Goal: Task Accomplishment & Management: Manage account settings

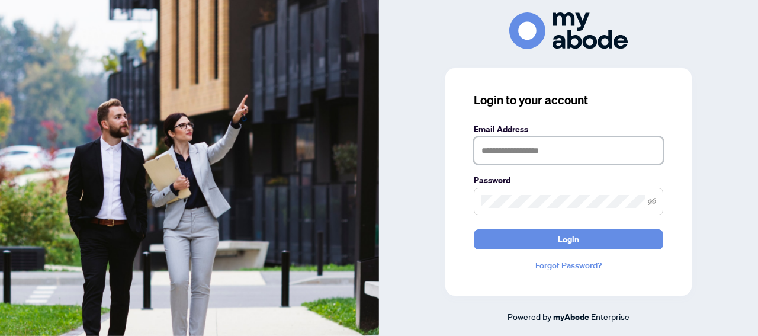
click at [543, 146] on input "text" at bounding box center [569, 150] width 190 height 27
type input "**********"
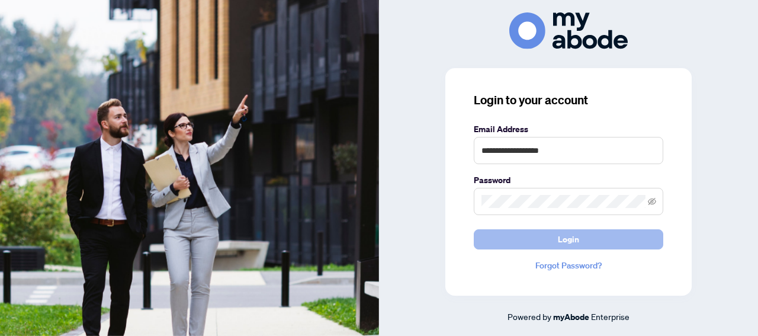
click at [569, 239] on span "Login" at bounding box center [568, 239] width 21 height 19
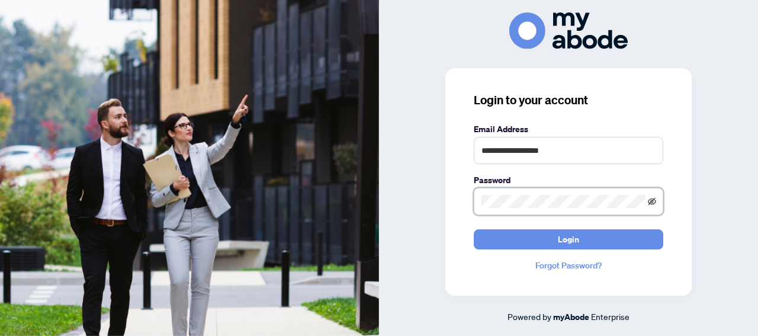
click at [652, 201] on icon "eye-invisible" at bounding box center [652, 200] width 8 height 7
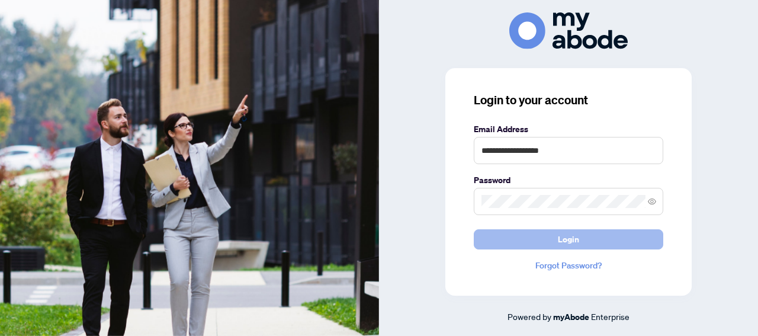
click at [560, 243] on span "Login" at bounding box center [568, 239] width 21 height 19
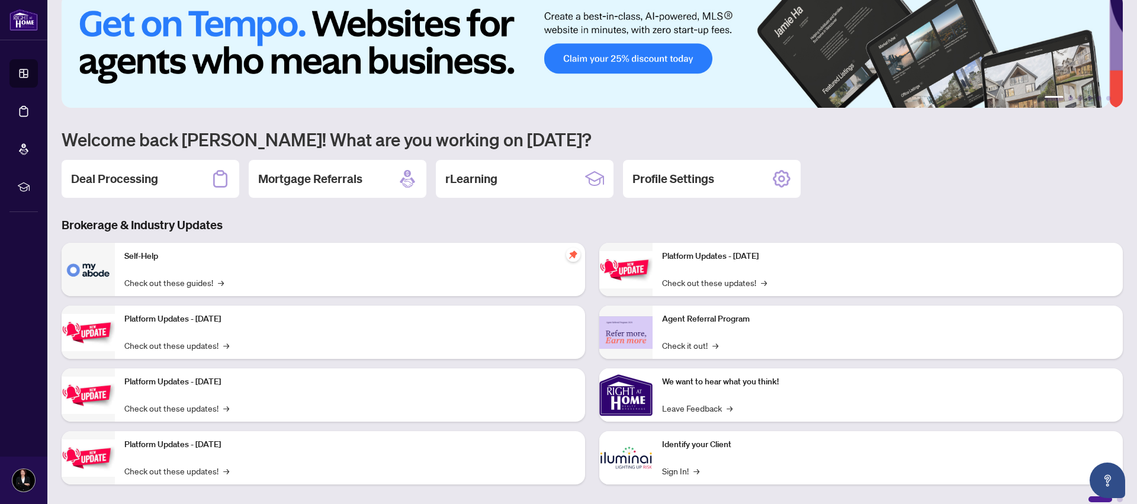
scroll to position [32, 0]
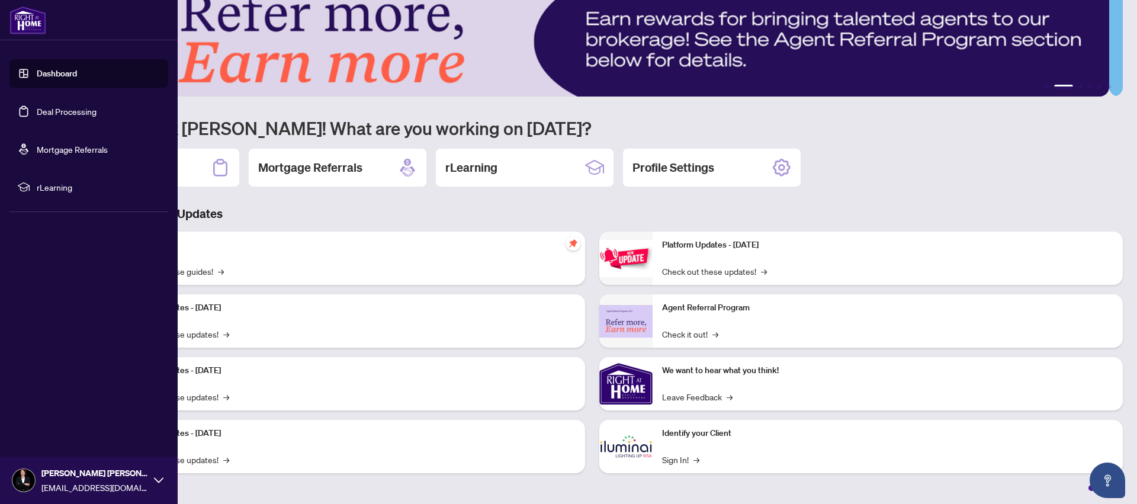
click at [77, 72] on link "Dashboard" at bounding box center [57, 73] width 40 height 11
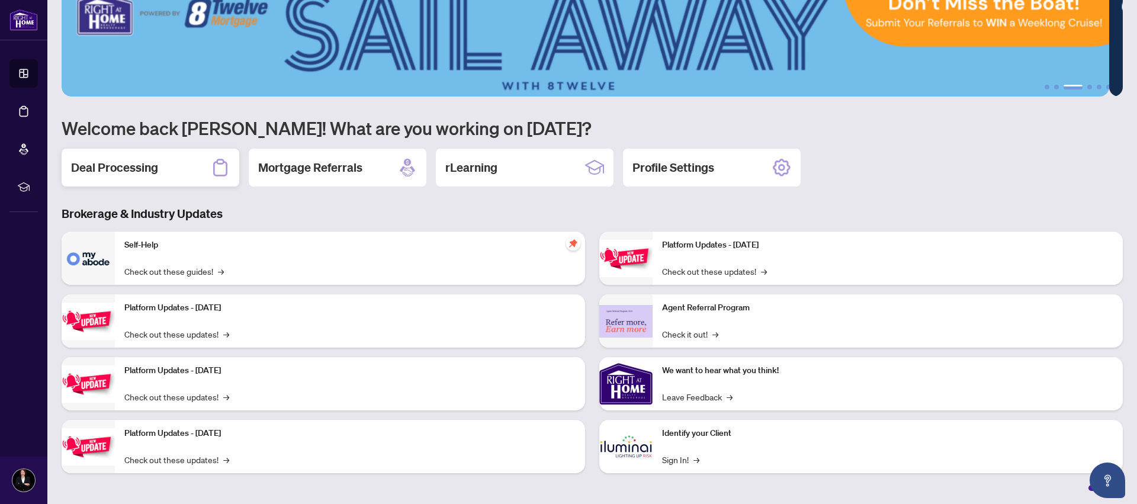
click at [130, 168] on h2 "Deal Processing" at bounding box center [114, 167] width 87 height 17
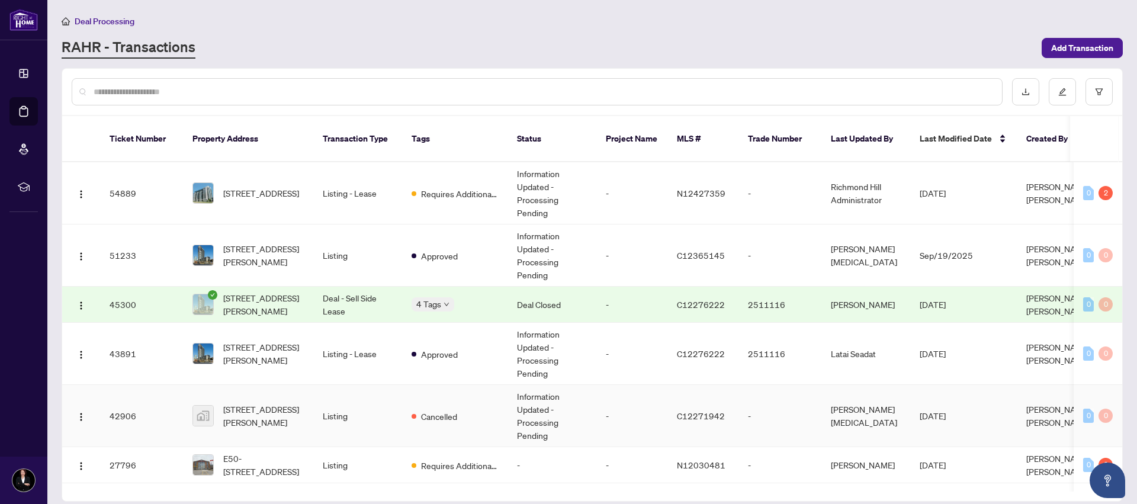
scroll to position [94, 0]
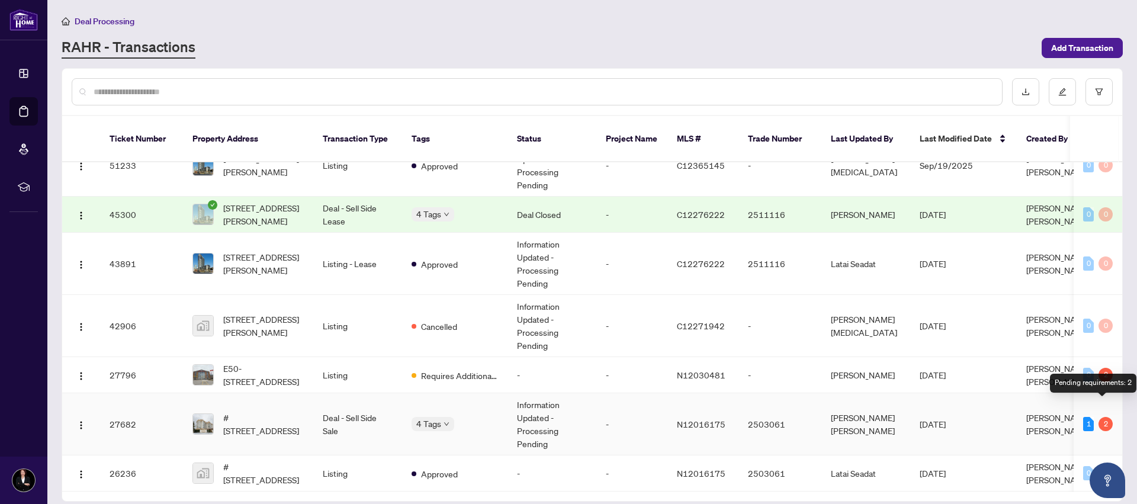
click at [1105, 417] on div "2" at bounding box center [1106, 424] width 14 height 14
click at [1099, 417] on div "2" at bounding box center [1106, 424] width 14 height 14
click at [1102, 417] on div "2" at bounding box center [1106, 424] width 14 height 14
click at [247, 411] on span "# 602-11121 Yonge St, Richmond Hill, Ontario L4C 0S7, Canada" at bounding box center [263, 424] width 81 height 26
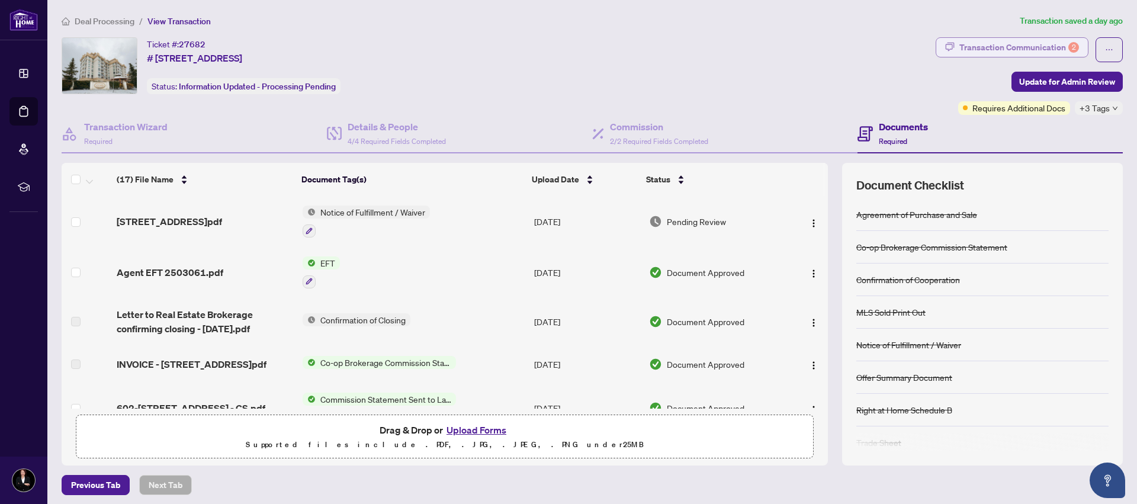
click at [1039, 48] on div "Transaction Communication 2" at bounding box center [1020, 47] width 120 height 19
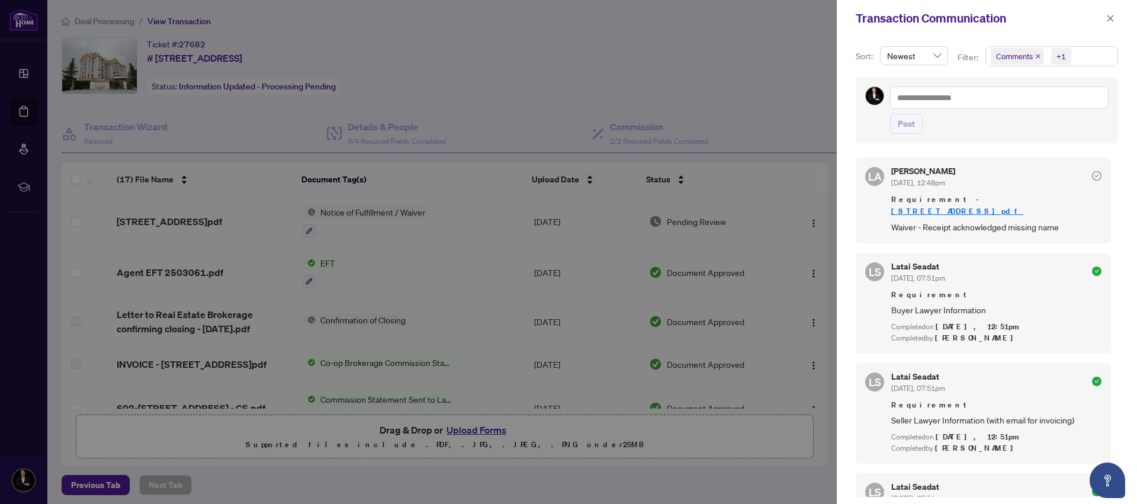
click at [149, 210] on div at bounding box center [568, 252] width 1137 height 504
click at [1117, 17] on button "button" at bounding box center [1110, 18] width 15 height 14
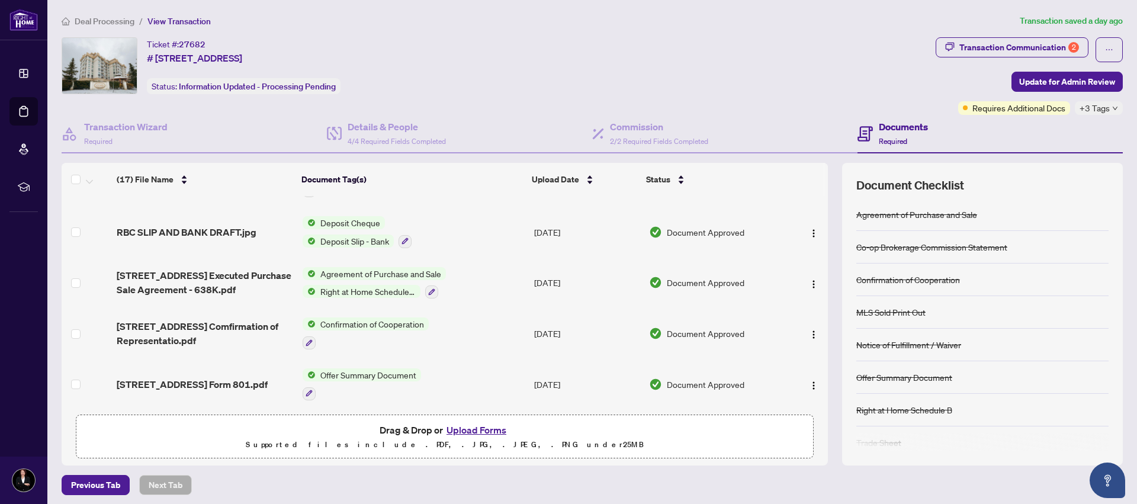
scroll to position [622, 0]
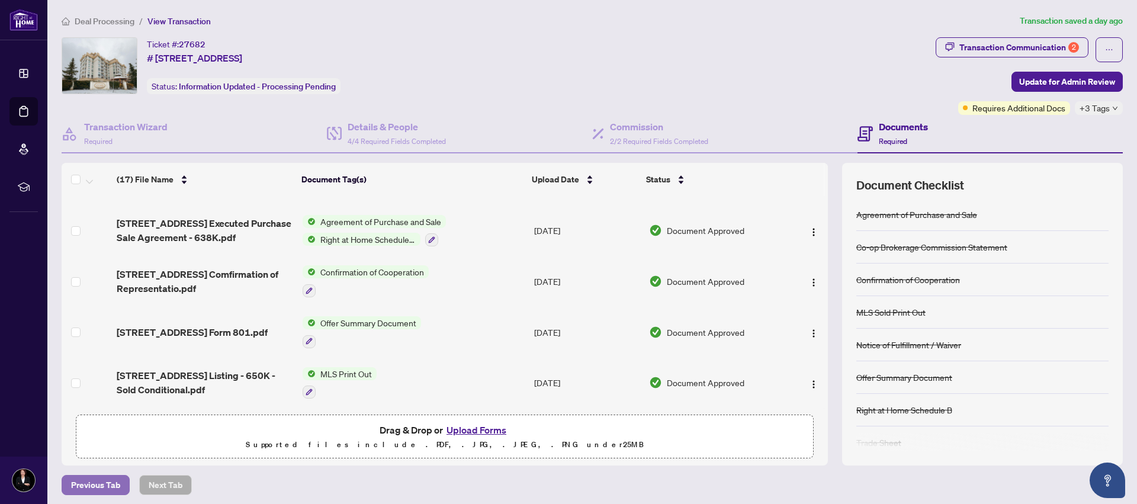
click at [98, 480] on span "Previous Tab" at bounding box center [95, 485] width 49 height 19
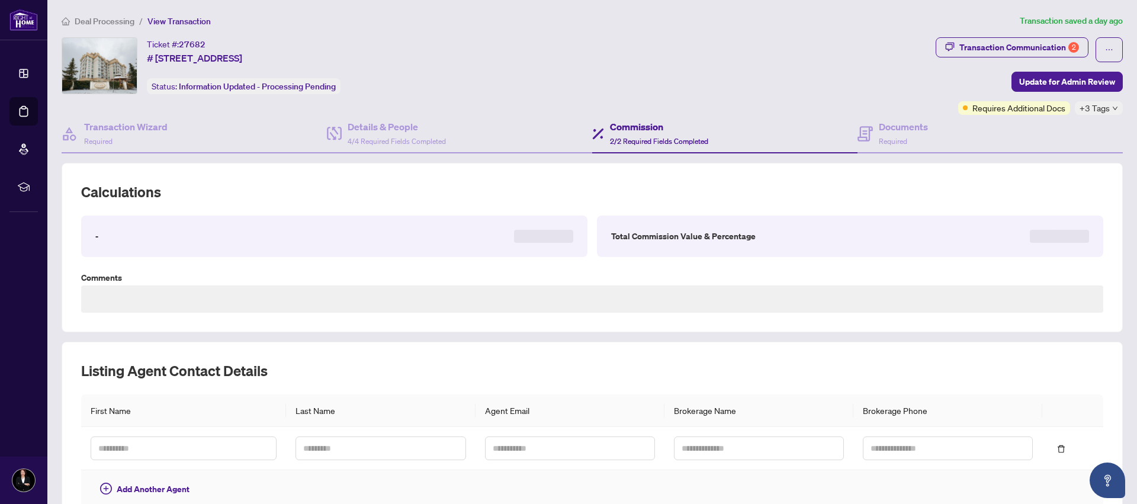
type textarea "**********"
